Goal: Navigation & Orientation: Find specific page/section

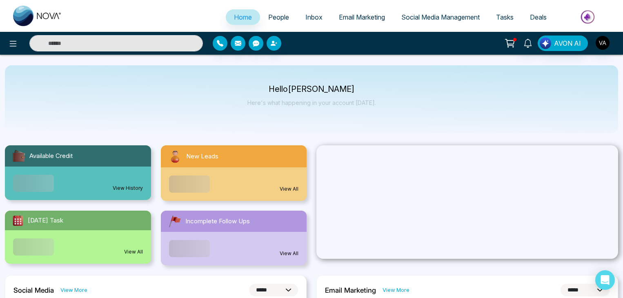
select select "*"
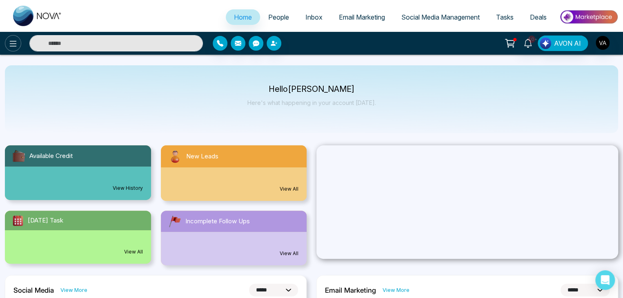
click at [13, 43] on div "Add Payment Method You haven't added a payment method to your NOVA account yet.…" at bounding box center [311, 149] width 623 height 298
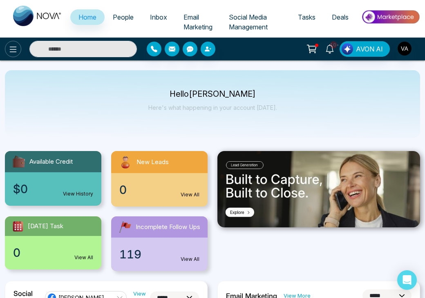
click at [14, 48] on icon at bounding box center [13, 50] width 10 height 10
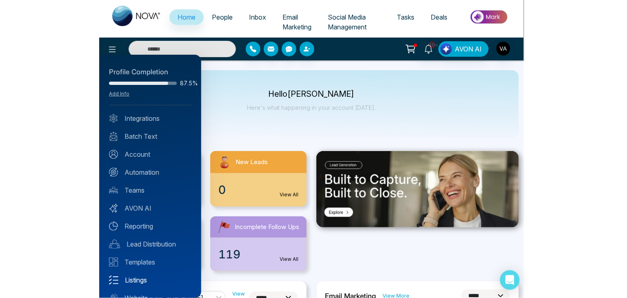
scroll to position [32, 0]
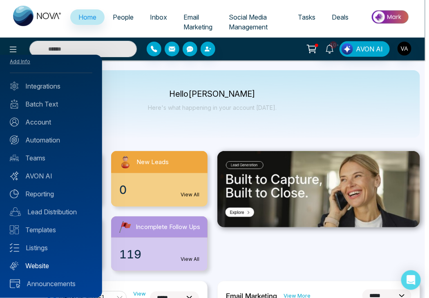
click at [42, 264] on link "Website" at bounding box center [51, 266] width 83 height 10
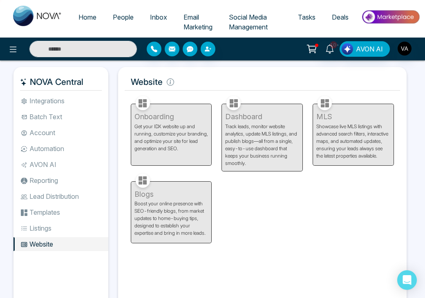
click at [312, 265] on div "Facebook NOVACRM enables users to connect to Facebook to schedule social media …" at bounding box center [263, 203] width 276 height 218
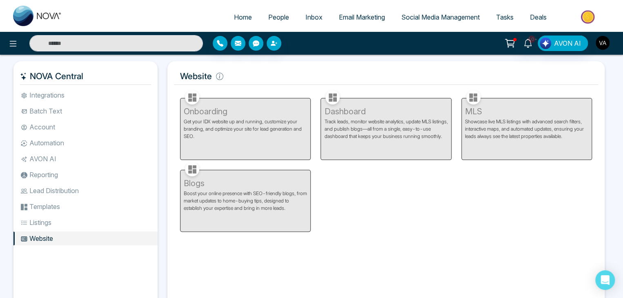
click at [603, 40] on img "button" at bounding box center [603, 43] width 14 height 14
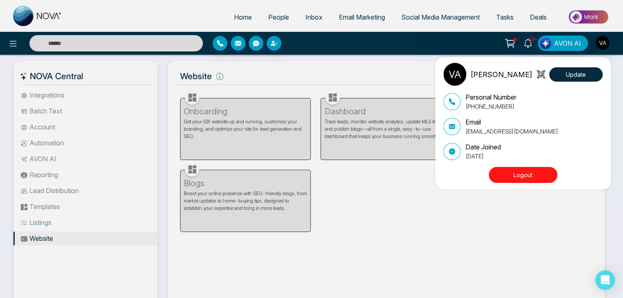
click at [353, 229] on div "Vijay Admin Update Personal Number [PHONE_NUMBER] Email [EMAIL_ADDRESS][DOMAIN_…" at bounding box center [311, 149] width 623 height 298
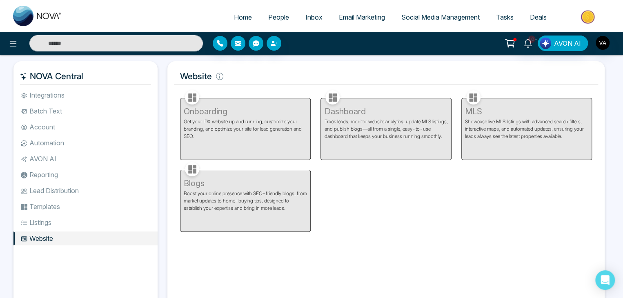
click at [388, 200] on div "Onboarding Get your IDX website up and running, customize your branding, and op…" at bounding box center [386, 160] width 422 height 144
click at [269, 21] on link "People" at bounding box center [278, 17] width 37 height 16
